Goal: Task Accomplishment & Management: Complete application form

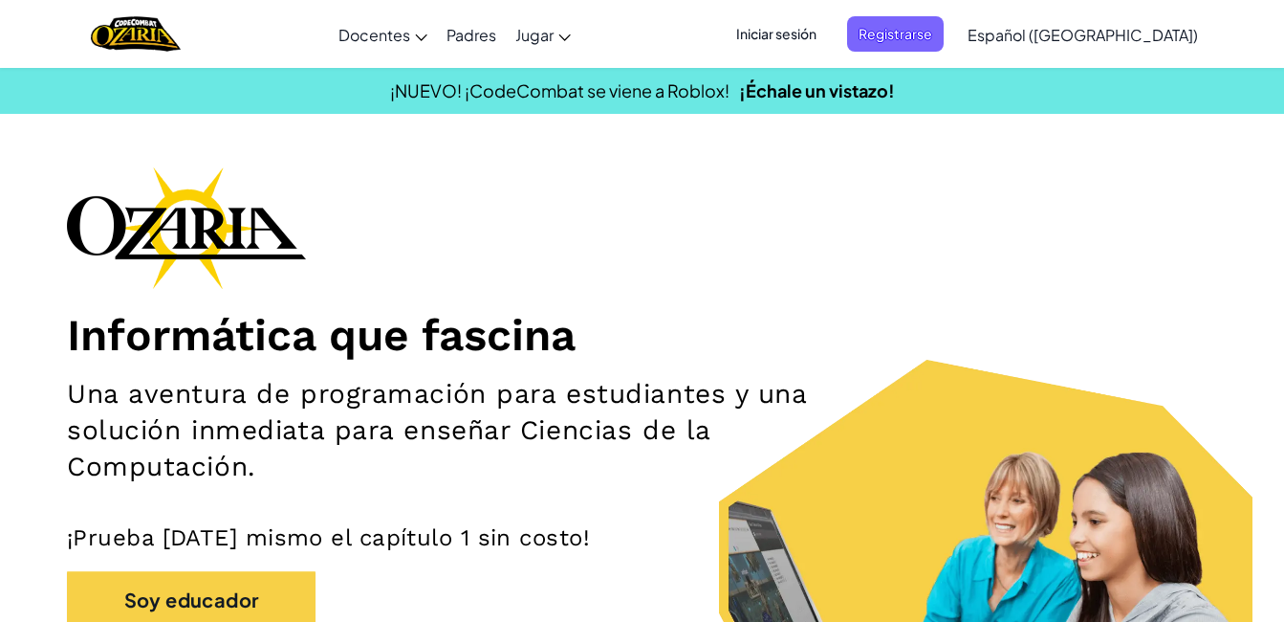
click at [814, 39] on span "Iniciar sesión" at bounding box center [776, 33] width 103 height 35
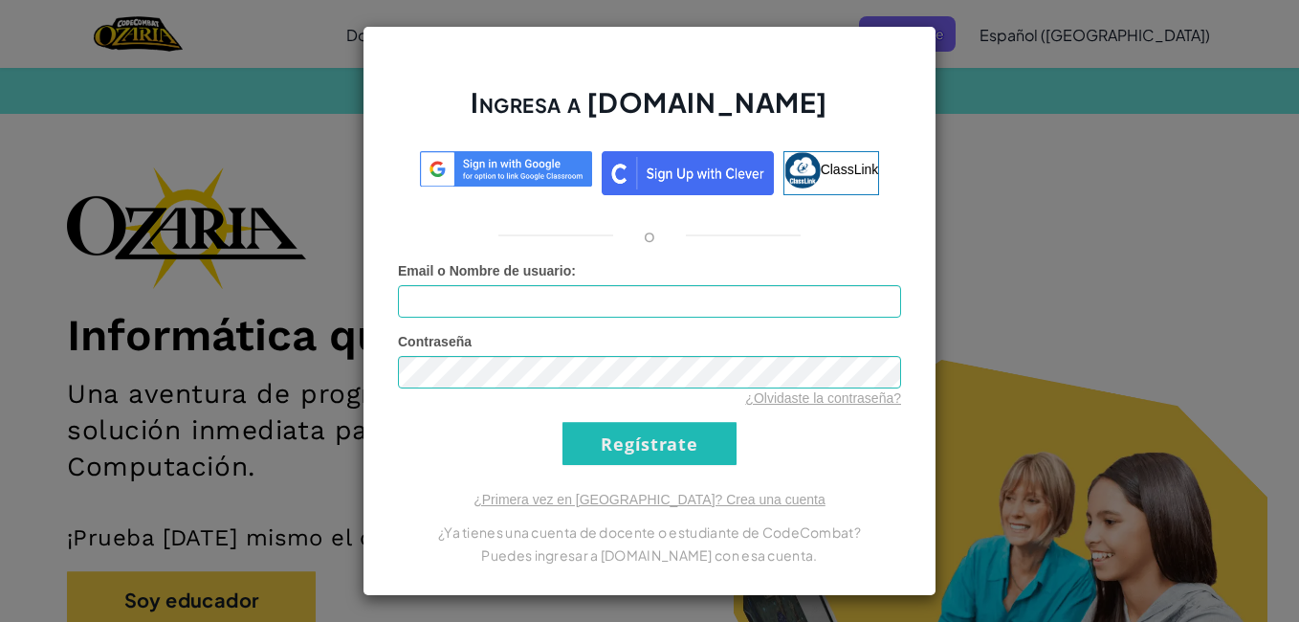
drag, startPoint x: 814, startPoint y: 39, endPoint x: 836, endPoint y: 32, distance: 23.3
click at [836, 84] on h2 "Ingresa a [DOMAIN_NAME]" at bounding box center [649, 111] width 503 height 55
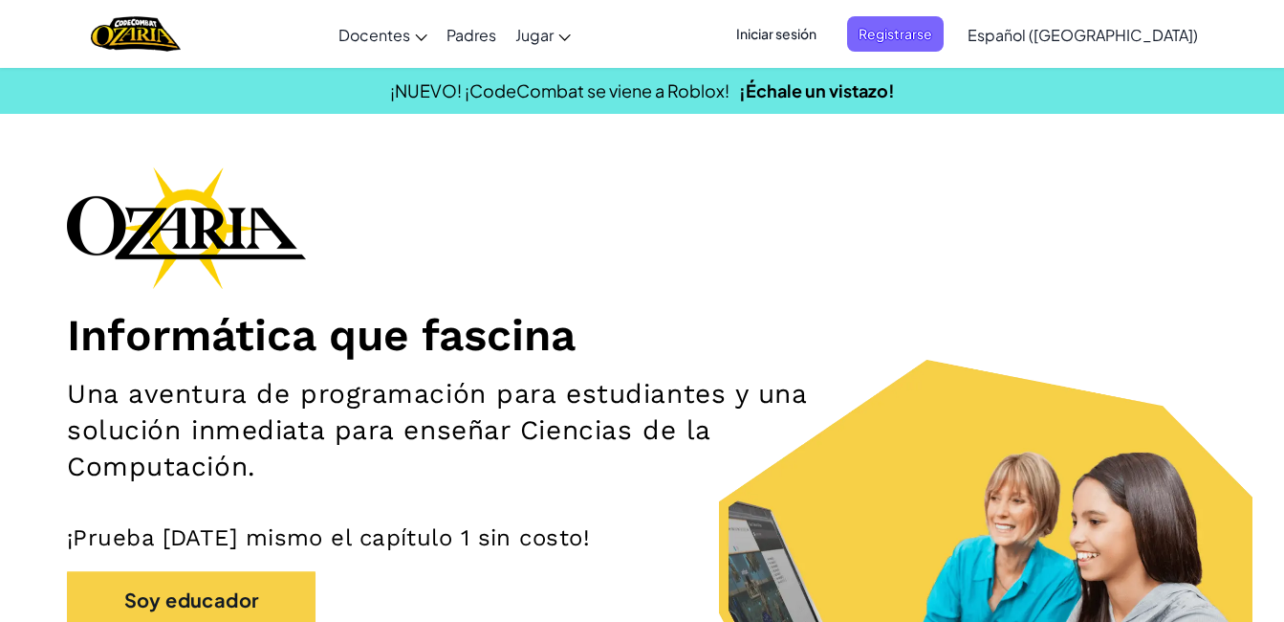
click at [804, 23] on span "Iniciar sesión" at bounding box center [776, 33] width 103 height 35
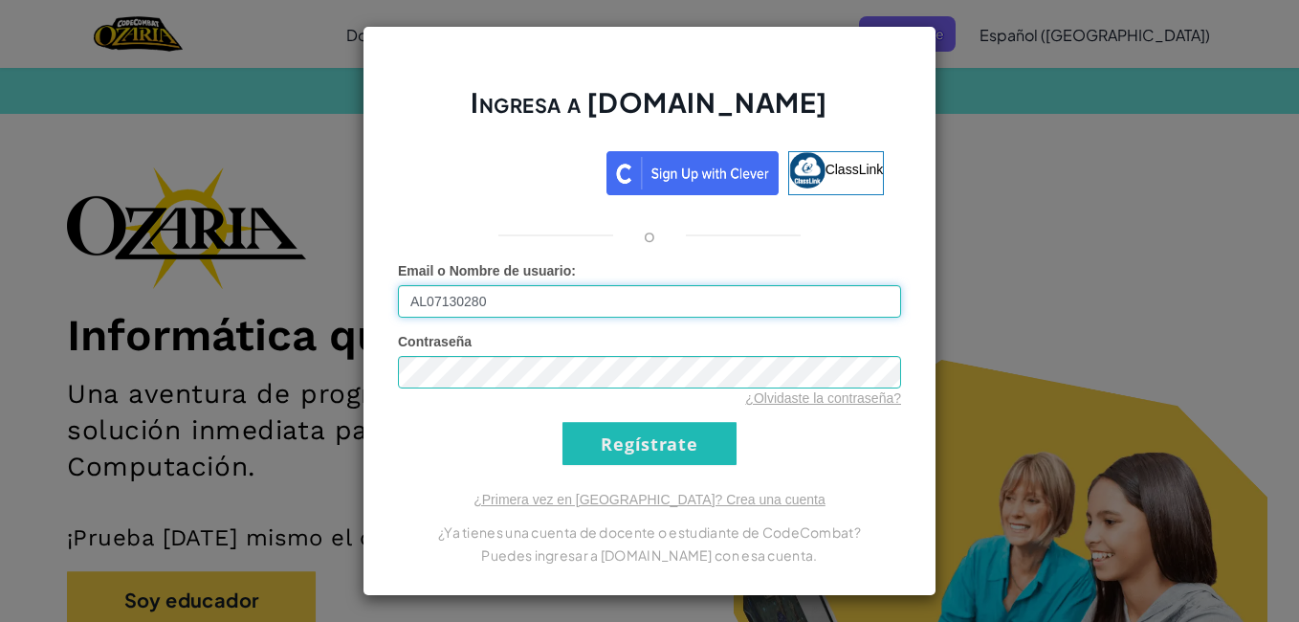
type input "AL07130280@tecmilenio.mx"
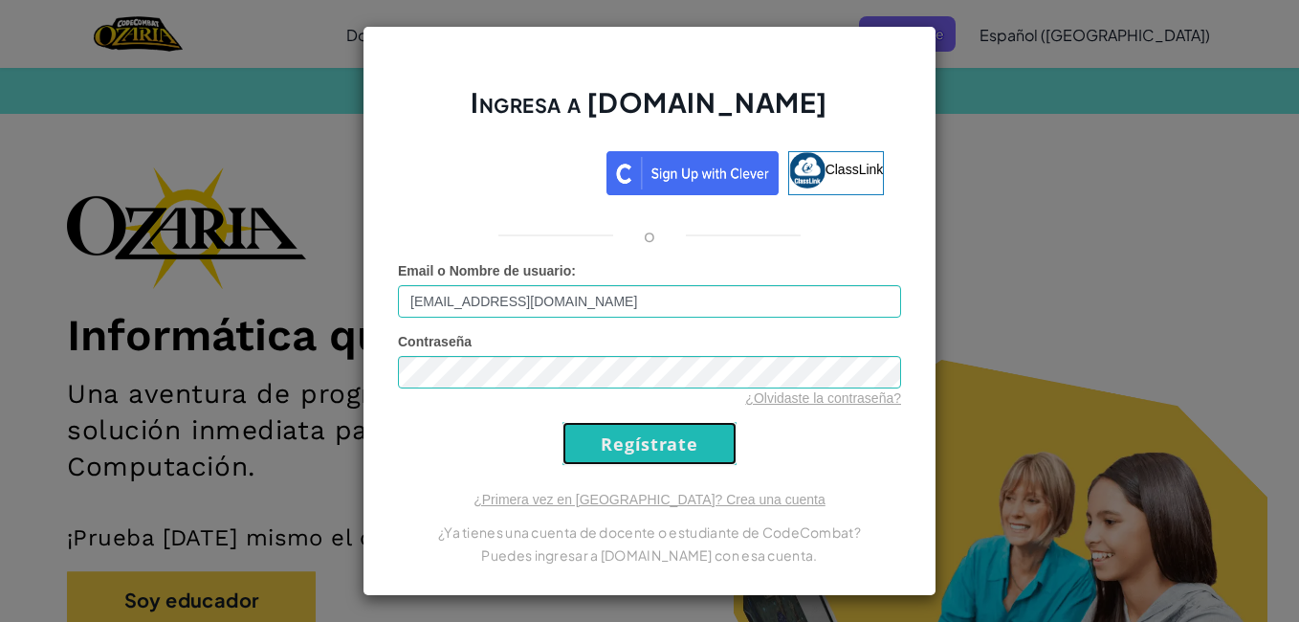
click at [681, 448] on input "Regístrate" at bounding box center [649, 443] width 174 height 43
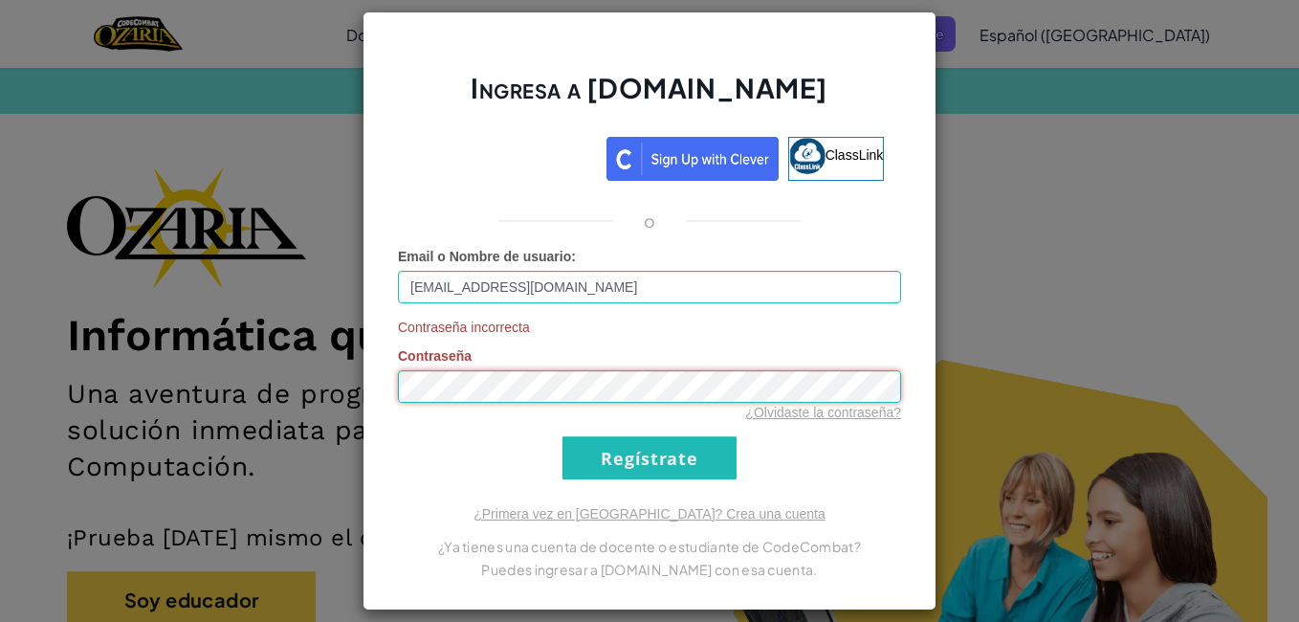
click at [562, 436] on input "Regístrate" at bounding box center [649, 457] width 174 height 43
